Goal: Navigation & Orientation: Find specific page/section

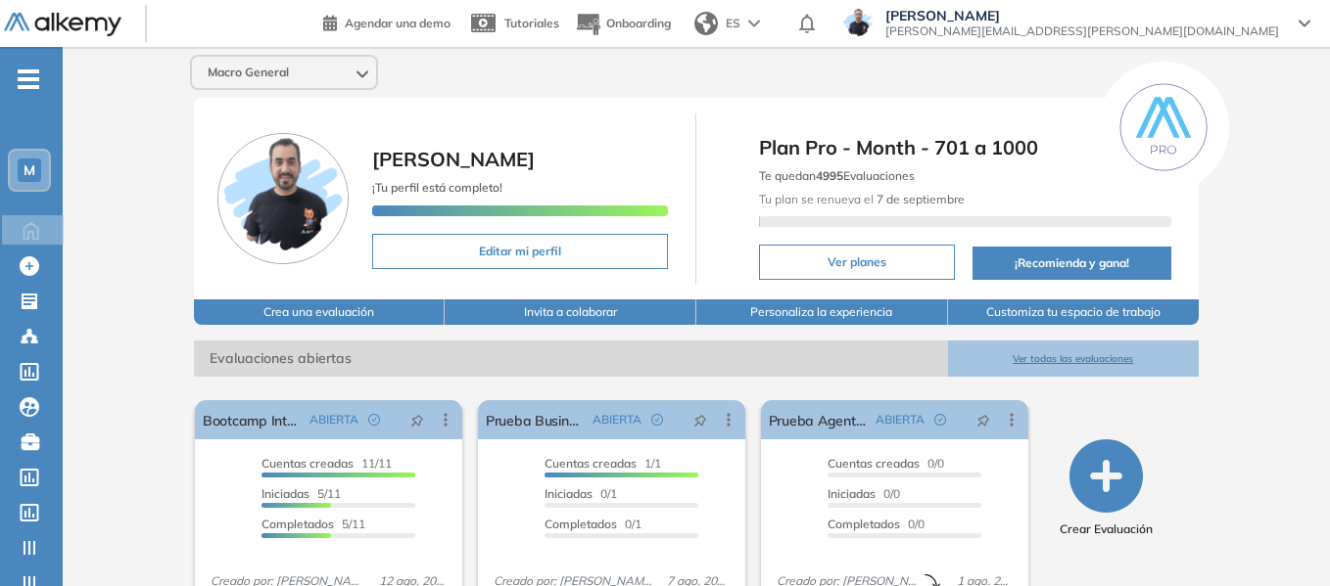
click at [31, 174] on span "M" at bounding box center [29, 171] width 12 height 16
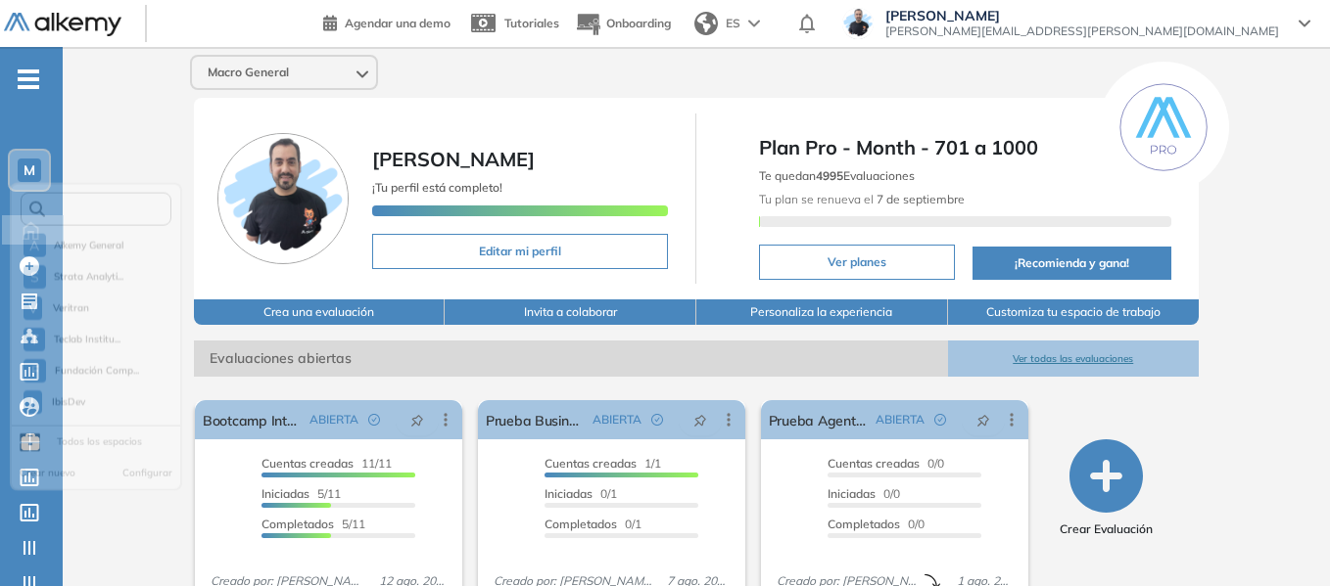
click at [90, 218] on input "text" at bounding box center [102, 217] width 114 height 15
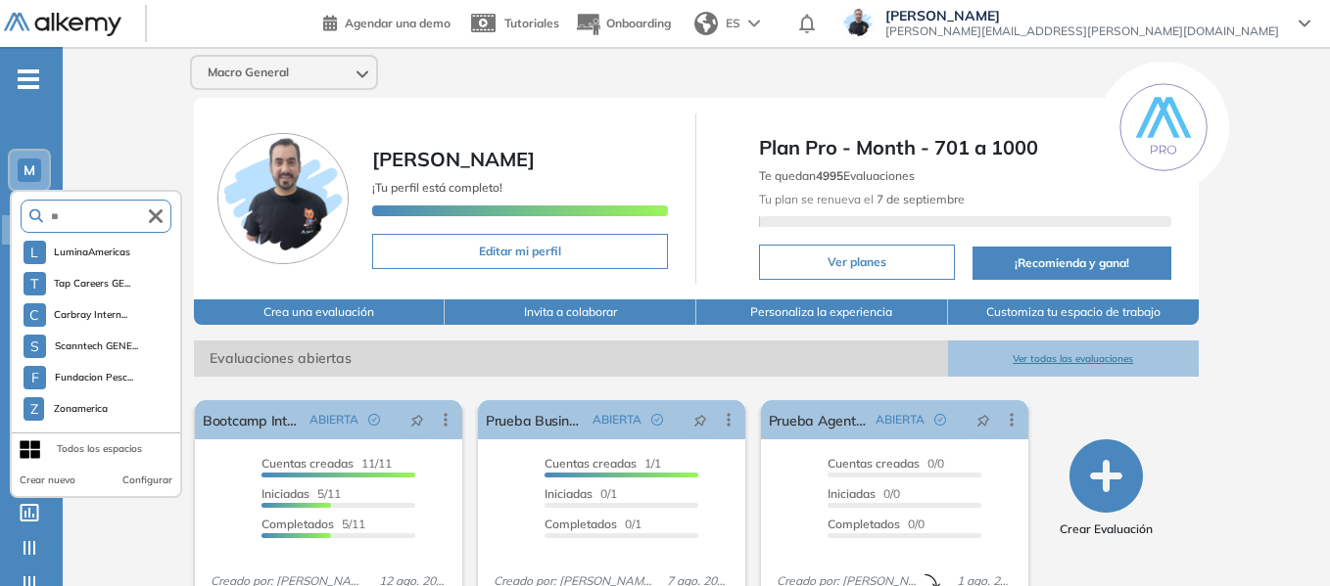
type input "*"
click at [172, 110] on div "Macro General Miguel Gomez ¡Tu perfil está completo! Editar mi perfil Plan Pro …" at bounding box center [696, 480] width 1267 height 867
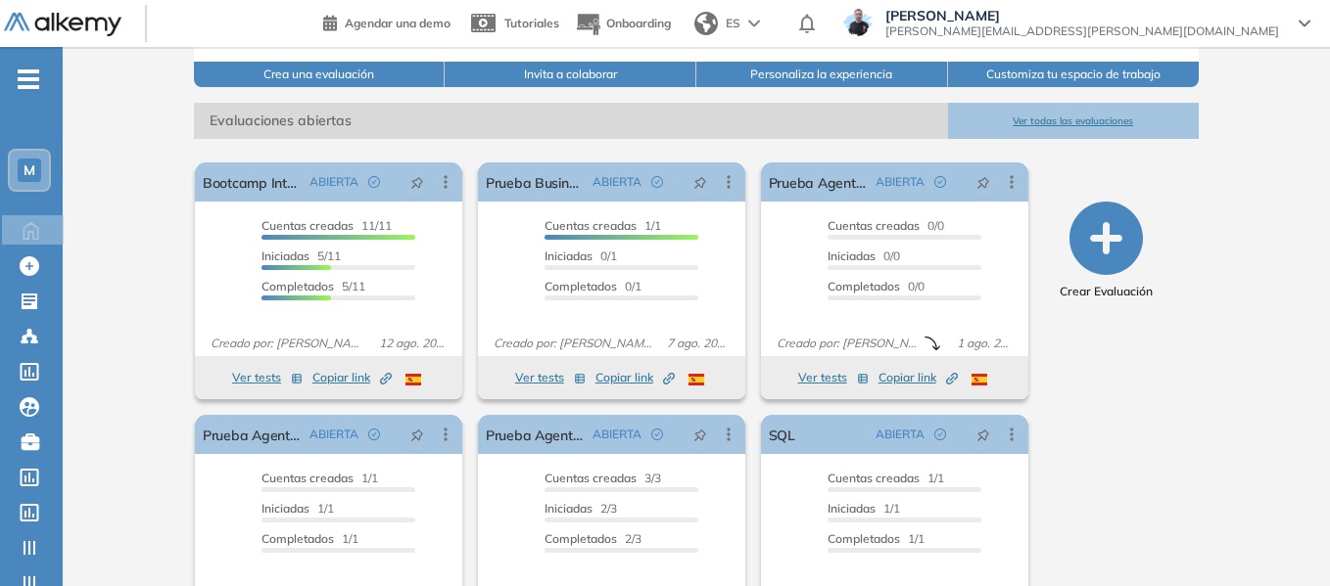
scroll to position [294, 0]
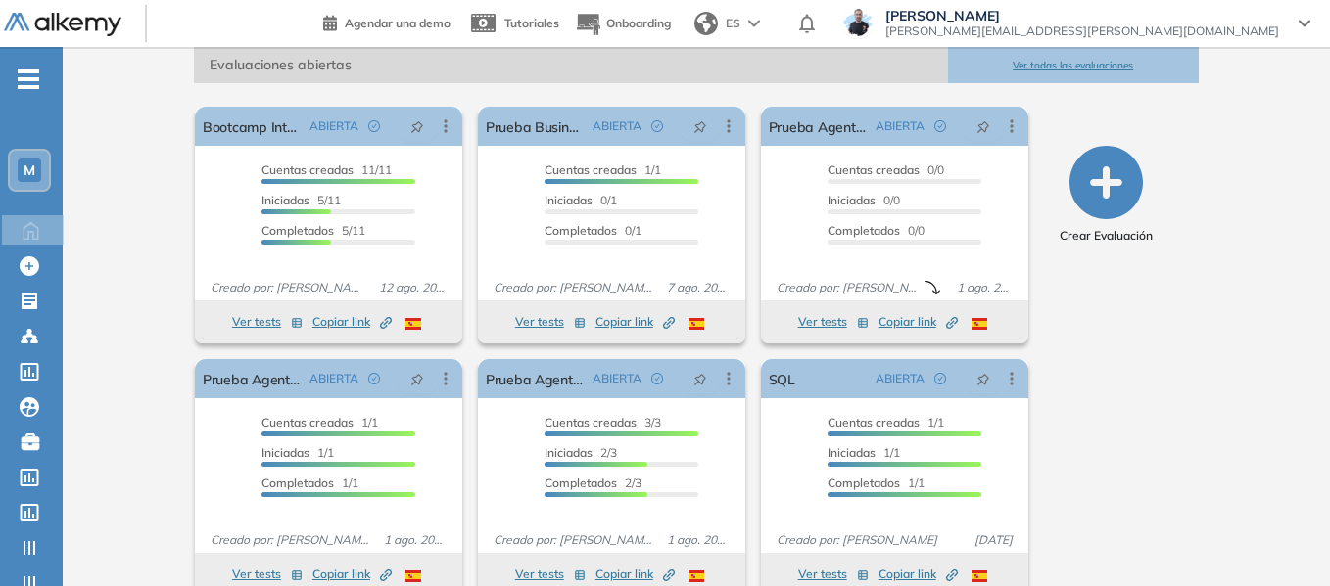
click at [31, 166] on span "M" at bounding box center [29, 171] width 12 height 16
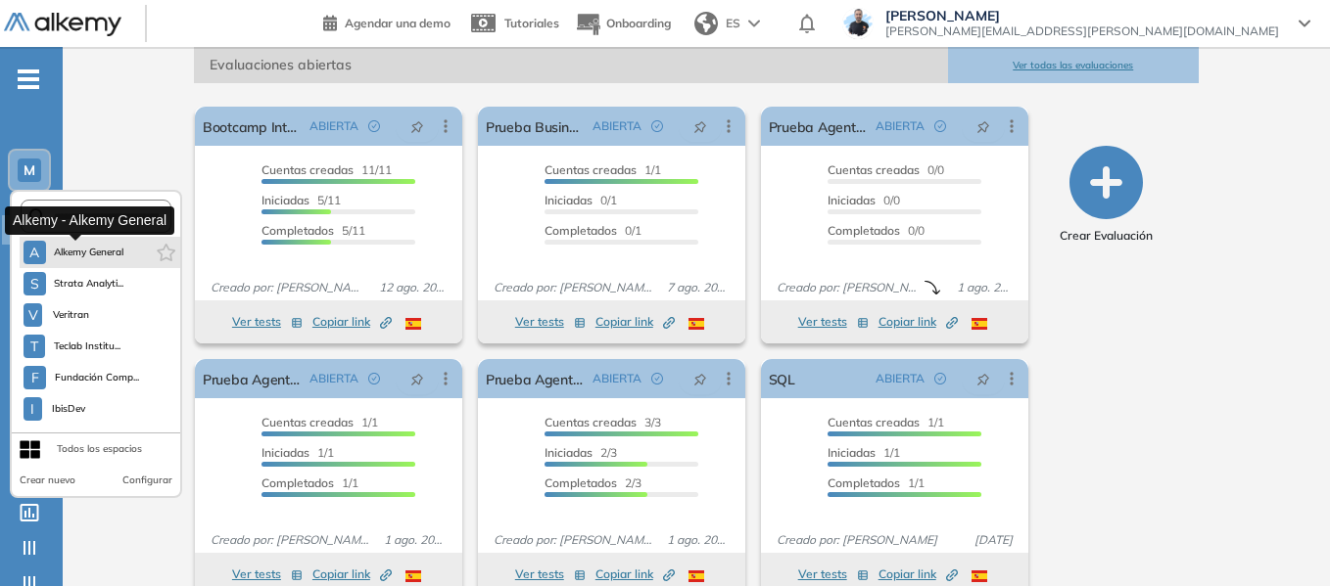
click at [85, 246] on span "Alkemy General" at bounding box center [89, 253] width 70 height 16
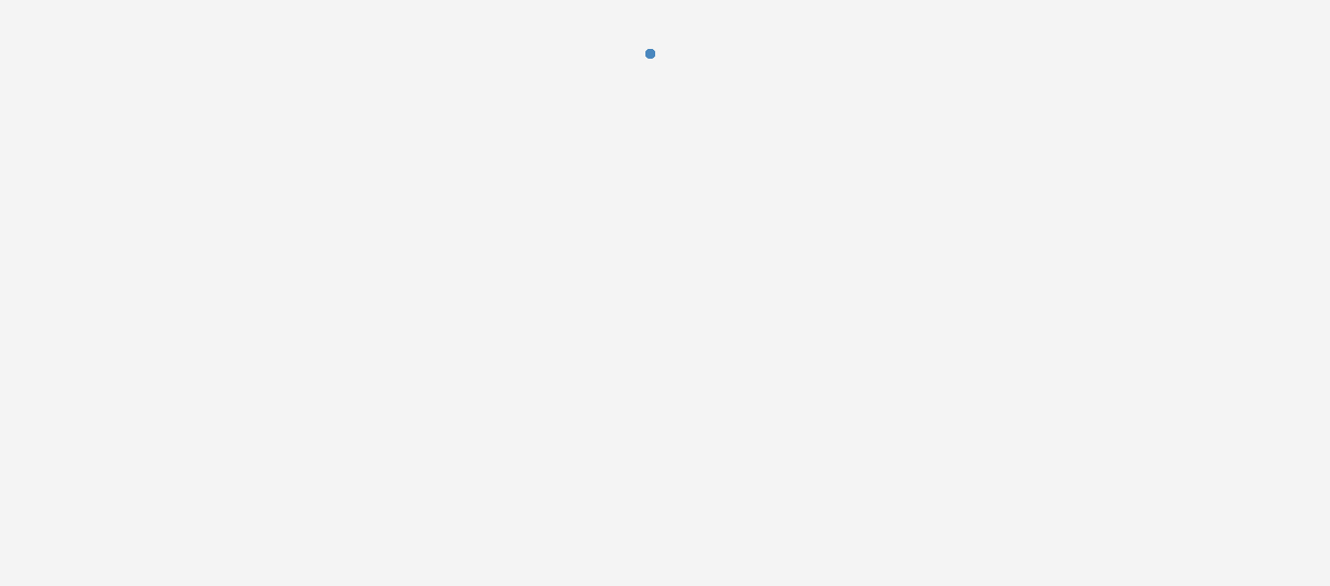
scroll to position [0, 0]
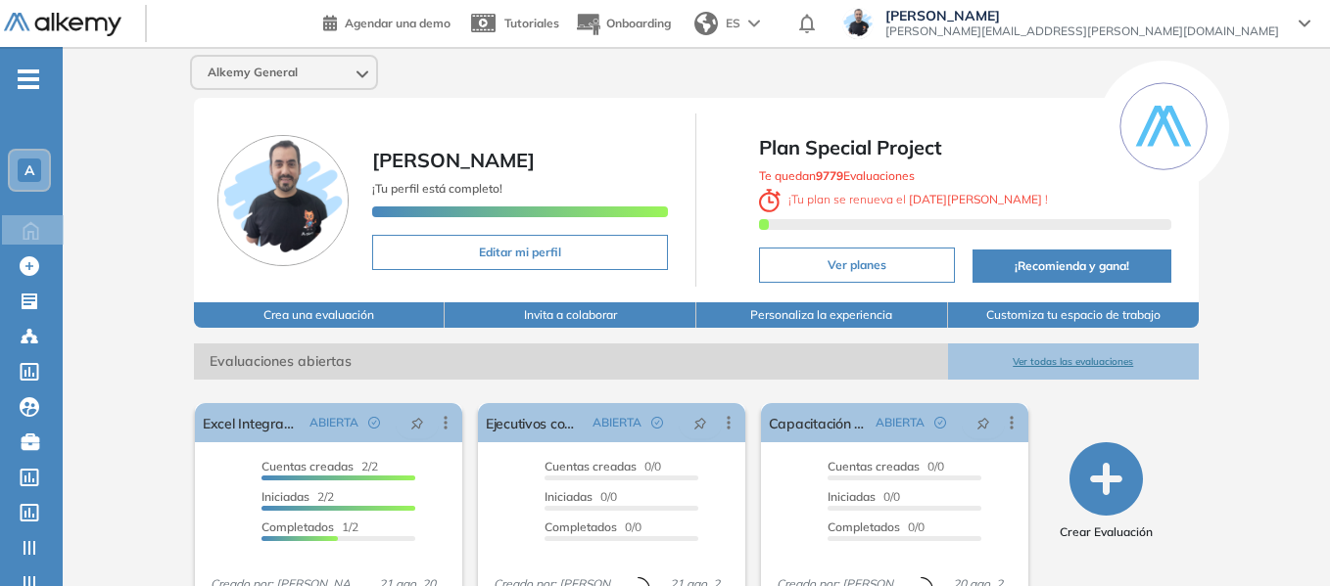
click at [43, 177] on div "A" at bounding box center [29, 170] width 39 height 39
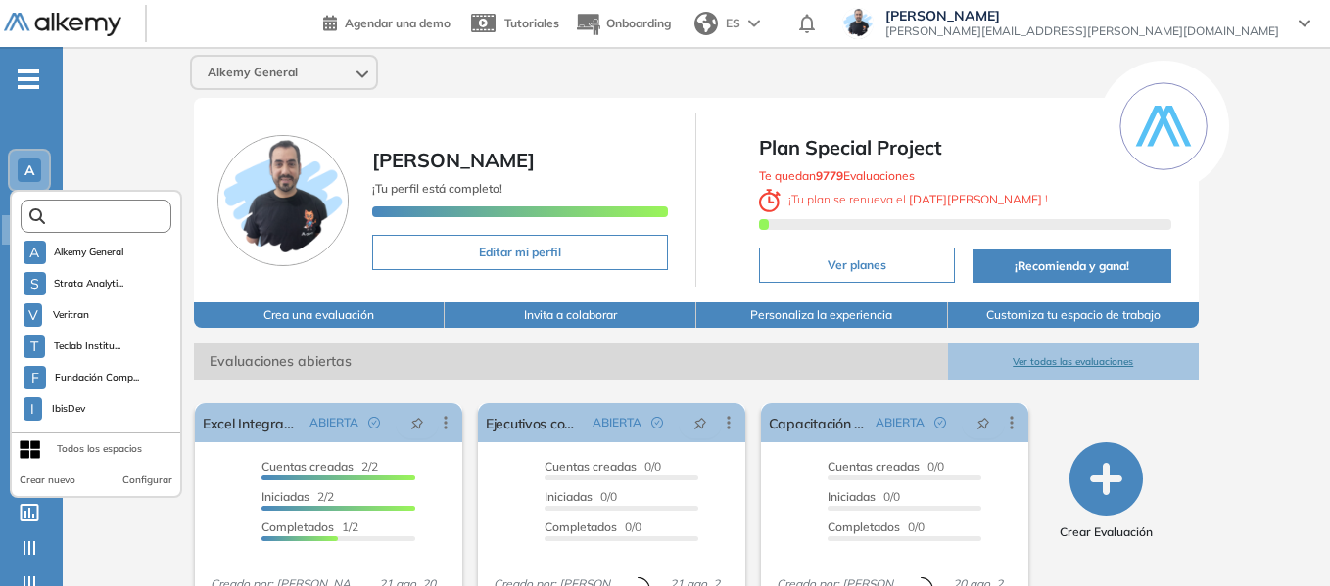
click at [104, 221] on input "text" at bounding box center [102, 217] width 114 height 15
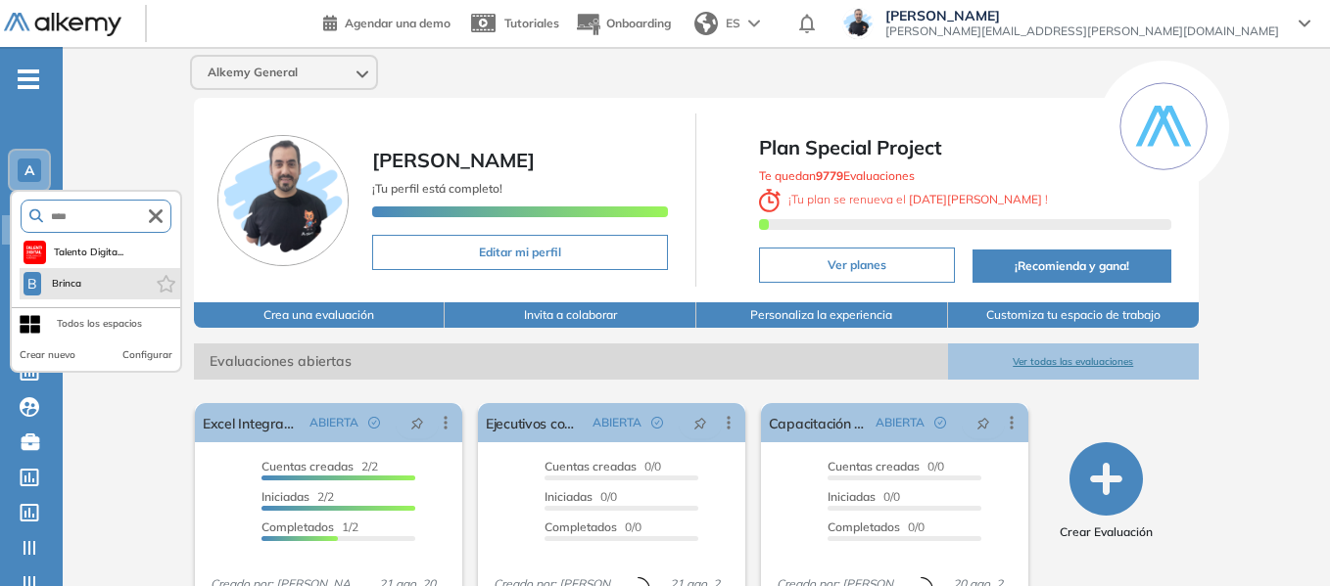
type input "****"
click at [97, 288] on li "B Brinca" at bounding box center [100, 283] width 161 height 31
click at [75, 295] on button "B Brinca" at bounding box center [53, 283] width 61 height 23
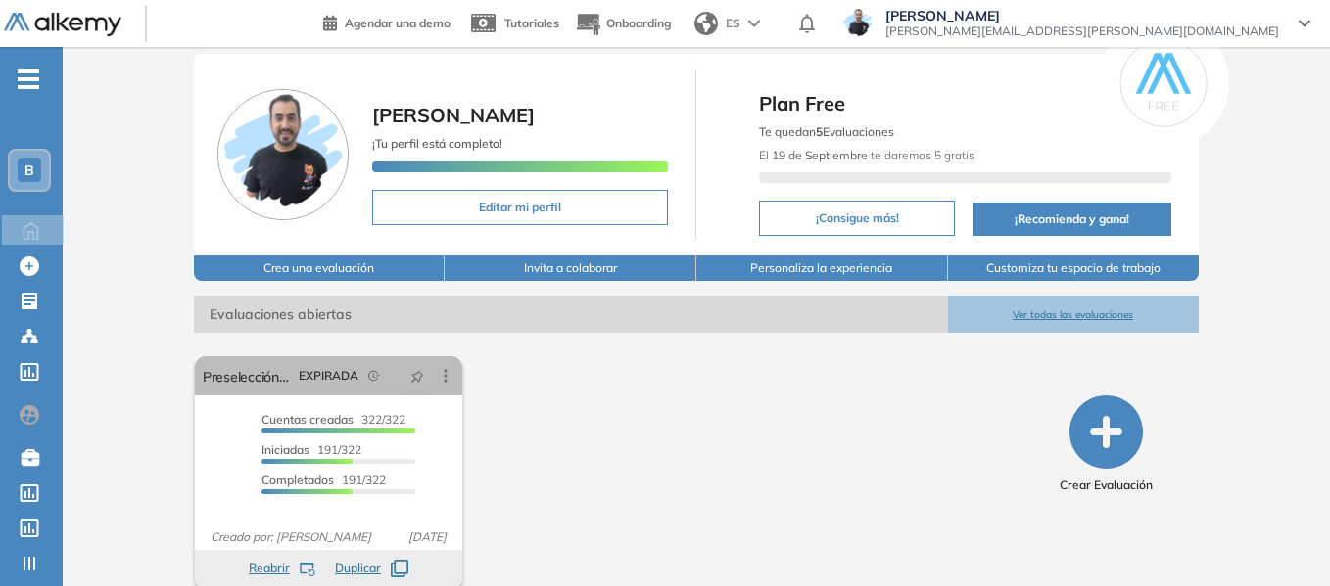
scroll to position [69, 0]
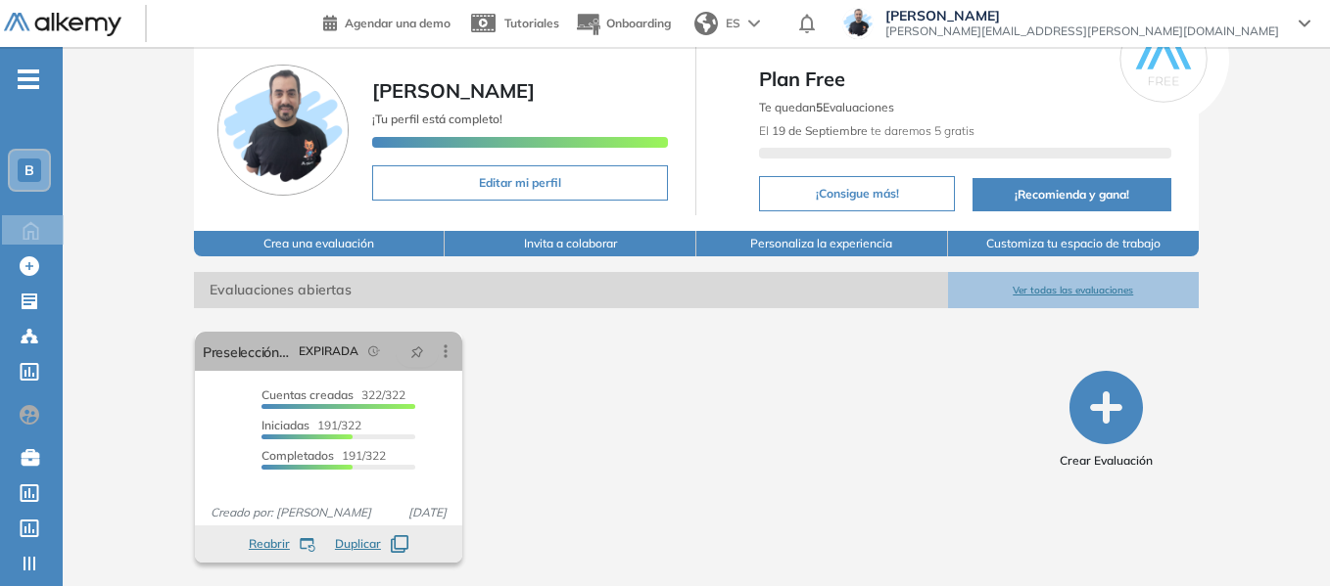
click at [25, 175] on span "B" at bounding box center [29, 171] width 10 height 16
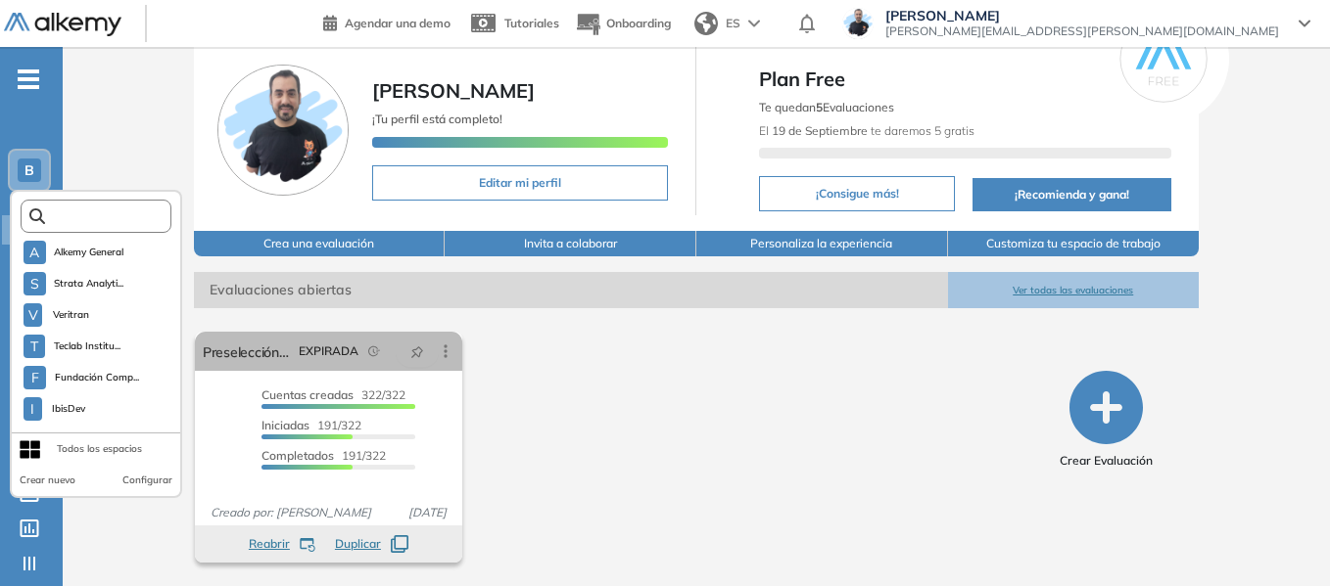
click at [91, 220] on input "text" at bounding box center [102, 217] width 114 height 15
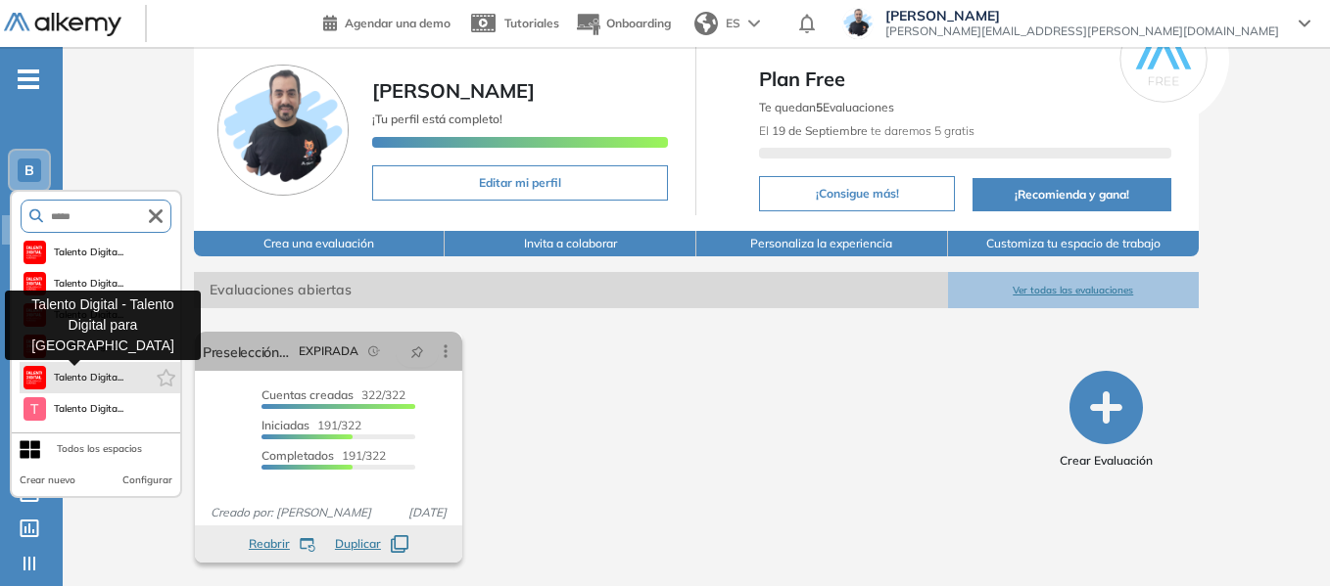
type input "*****"
click at [97, 373] on span "Talento Digita..." at bounding box center [89, 378] width 70 height 16
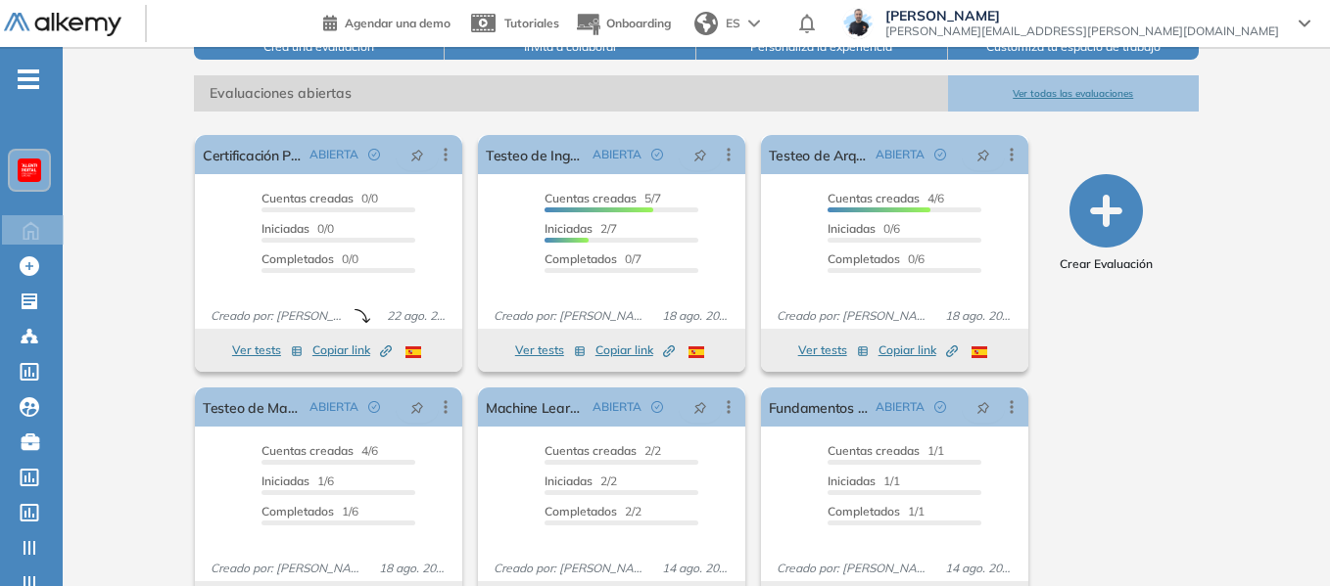
scroll to position [294, 0]
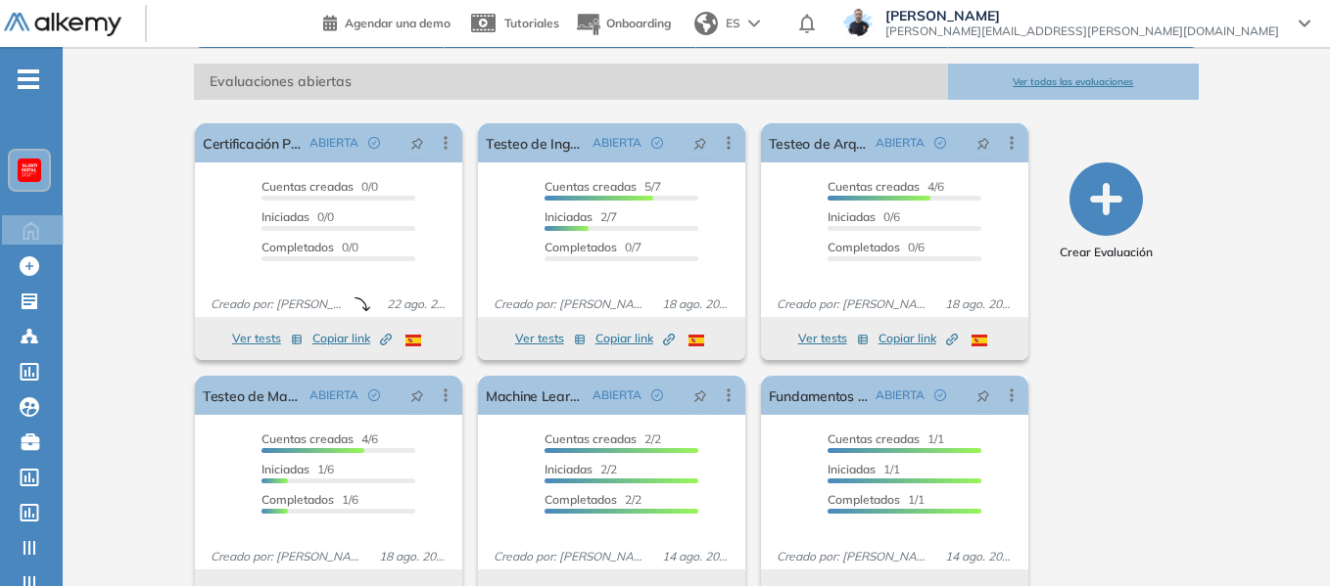
click at [31, 163] on img at bounding box center [30, 171] width 16 height 16
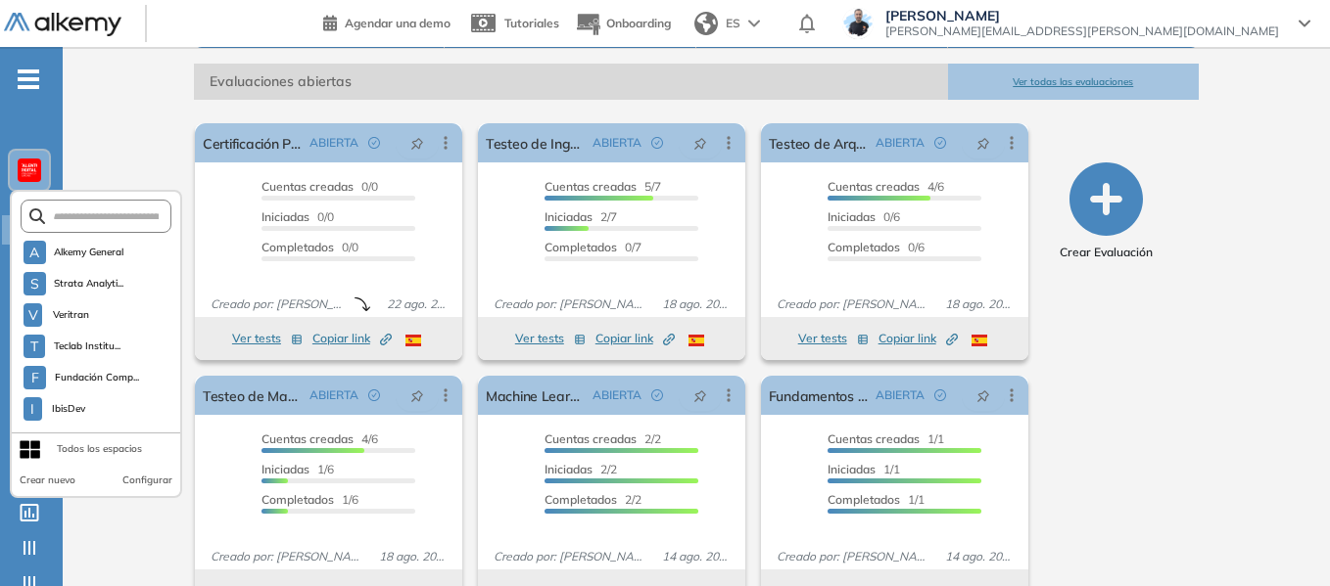
click at [72, 205] on form at bounding box center [97, 216] width 152 height 33
click at [85, 215] on input "text" at bounding box center [102, 217] width 114 height 15
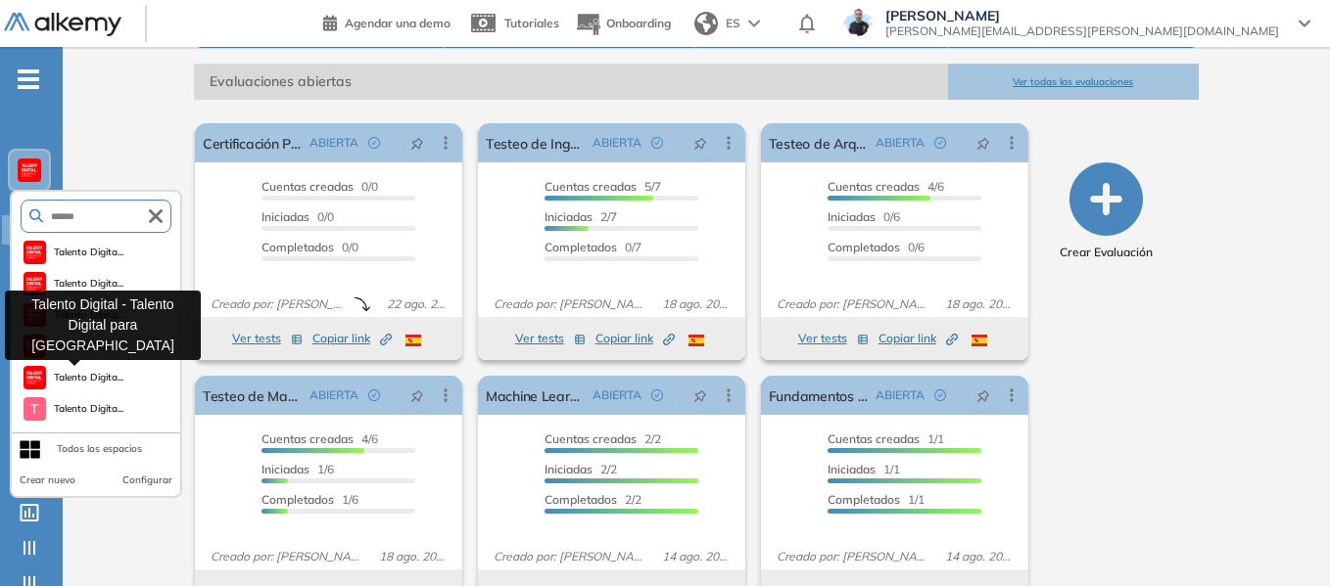
type input "******"
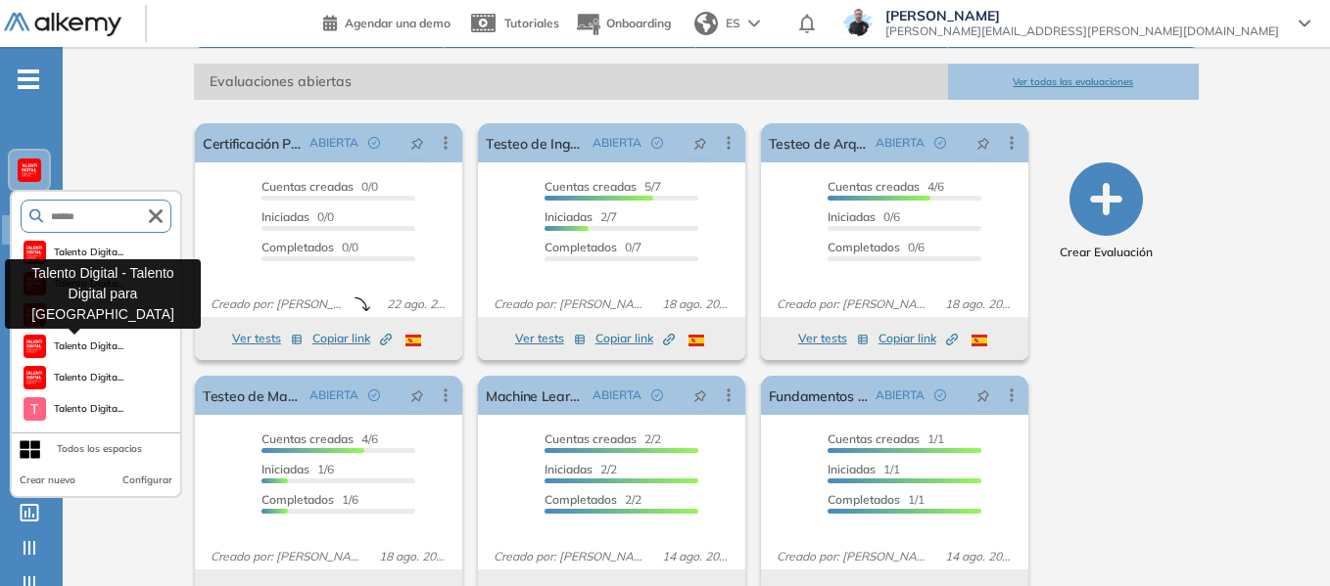
click at [93, 351] on span "Talento Digita..." at bounding box center [89, 347] width 70 height 16
click at [103, 340] on span "Talento Digita..." at bounding box center [89, 347] width 70 height 16
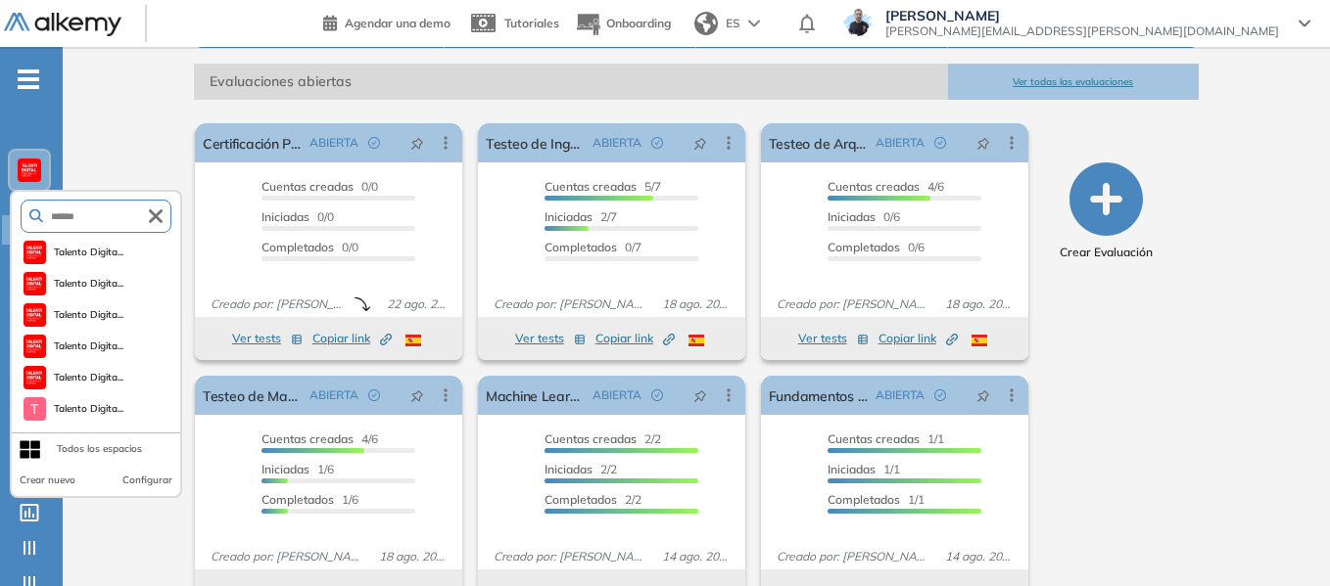
click at [104, 310] on span "Talento Digita..." at bounding box center [89, 315] width 70 height 16
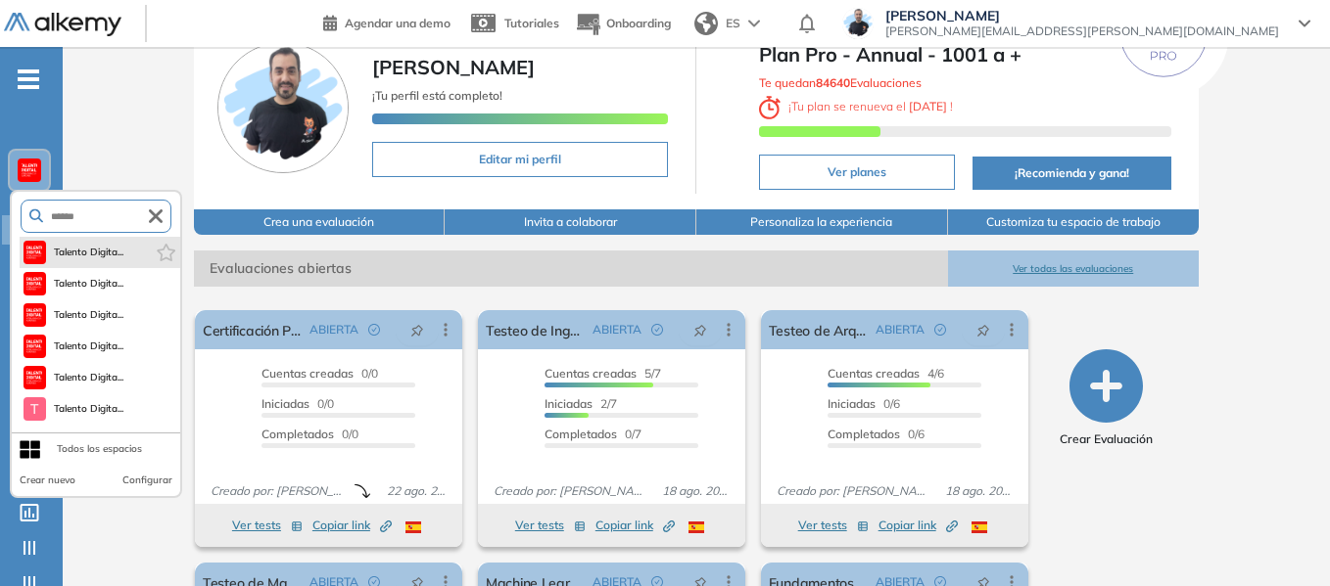
scroll to position [98, 0]
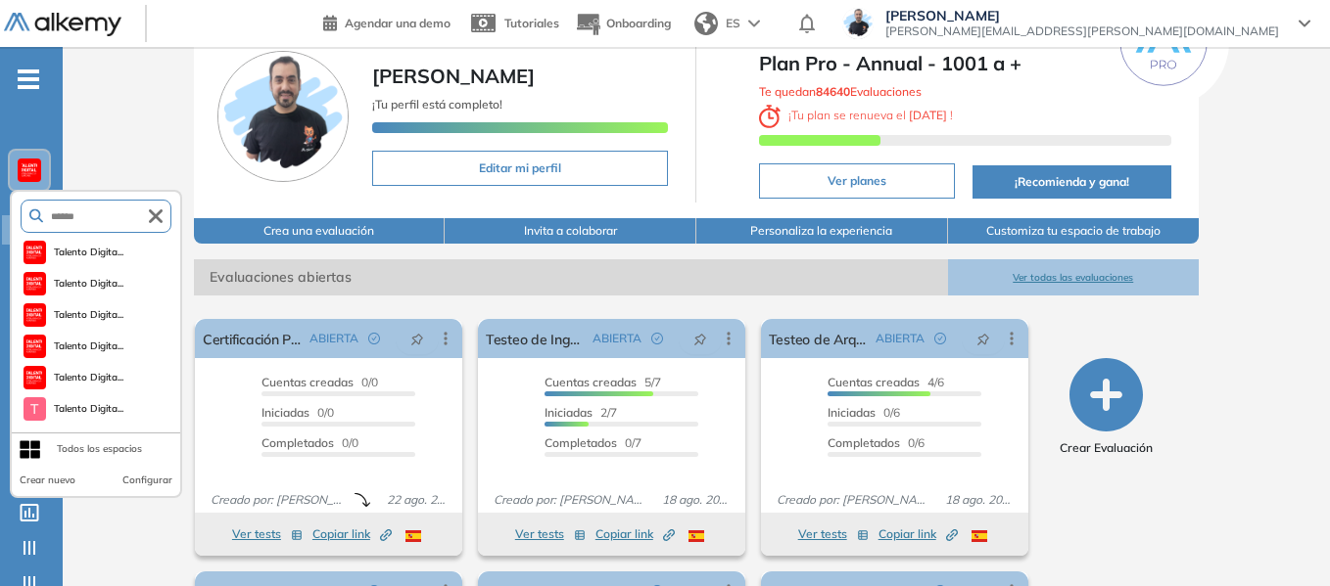
click at [155, 221] on icon "button" at bounding box center [156, 217] width 14 height 14
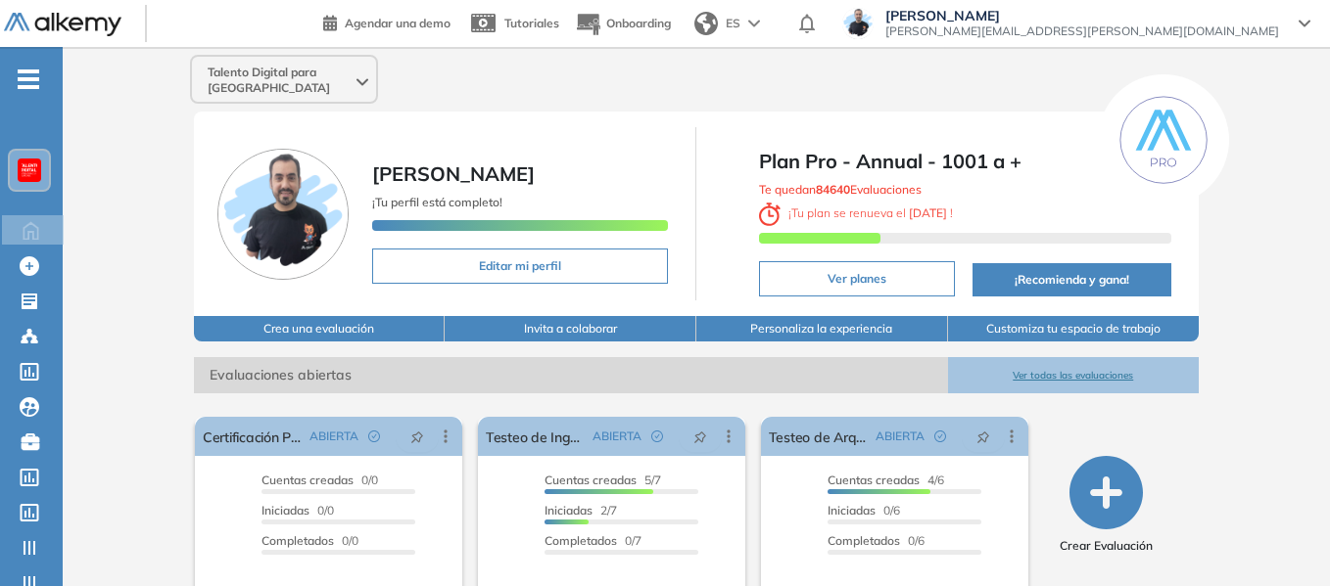
click at [27, 179] on div at bounding box center [29, 170] width 23 height 23
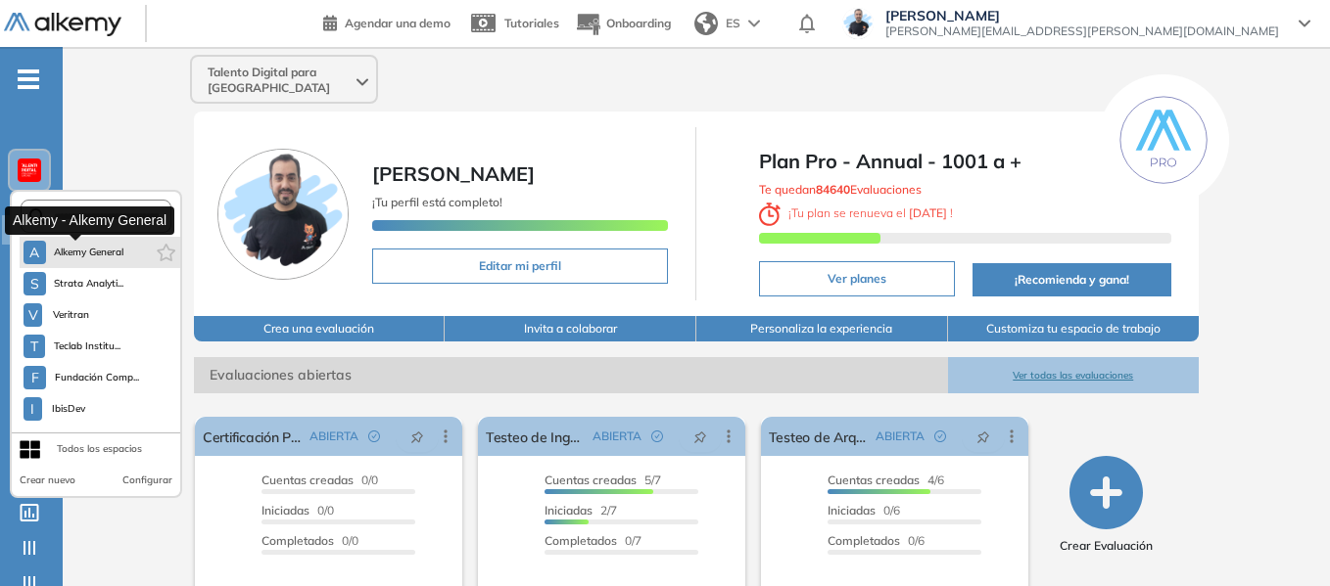
click at [97, 254] on span "Alkemy General" at bounding box center [89, 253] width 70 height 16
